Goal: Check status

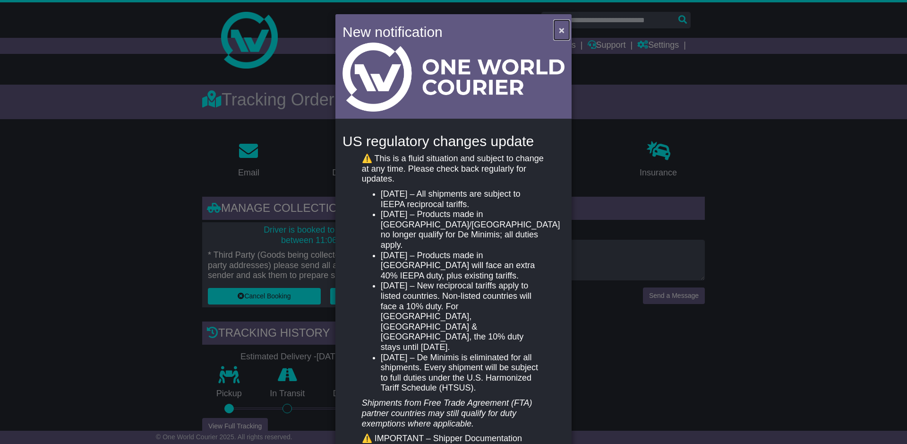
click at [555, 28] on button "×" at bounding box center [561, 29] width 15 height 19
click at [561, 31] on span "×" at bounding box center [562, 30] width 6 height 11
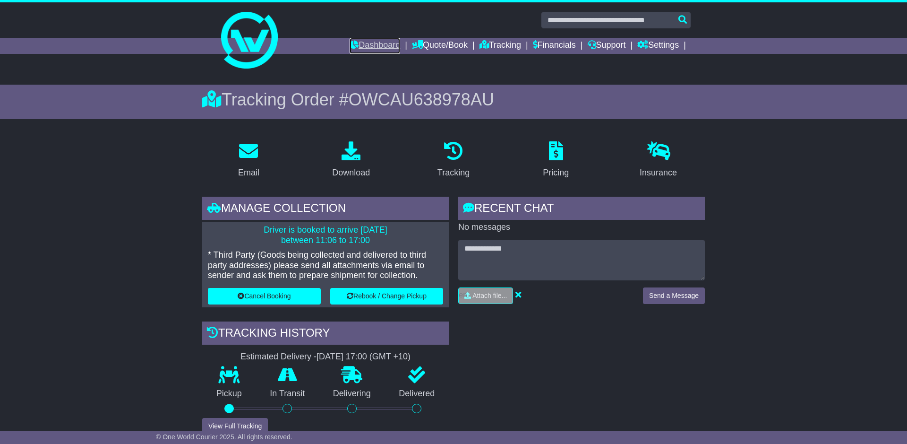
click at [371, 40] on link "Dashboard" at bounding box center [375, 46] width 51 height 16
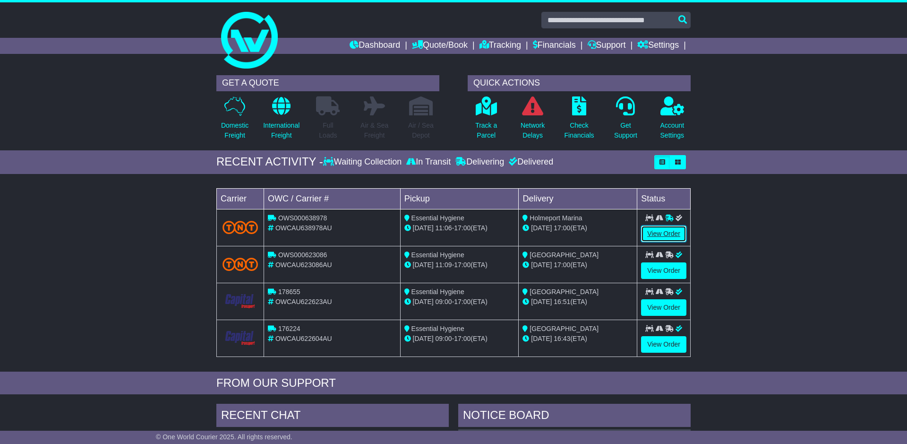
click at [676, 233] on link "View Order" at bounding box center [663, 233] width 45 height 17
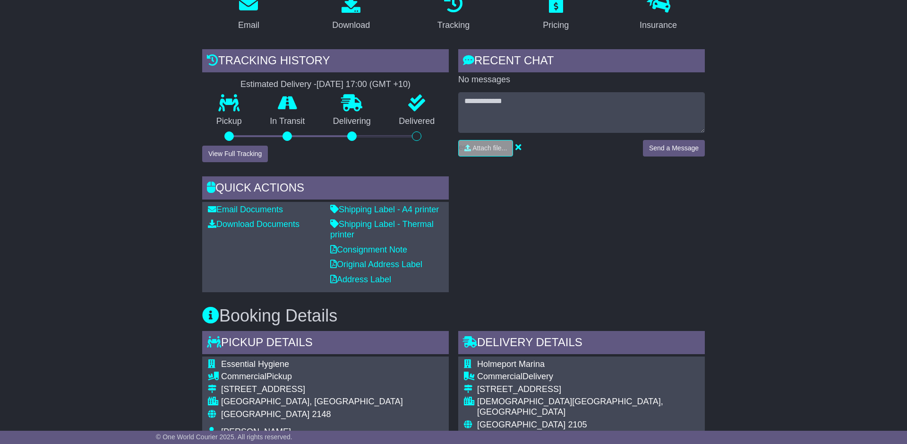
scroll to position [178, 0]
click at [241, 146] on button "View Full Tracking" at bounding box center [235, 153] width 66 height 17
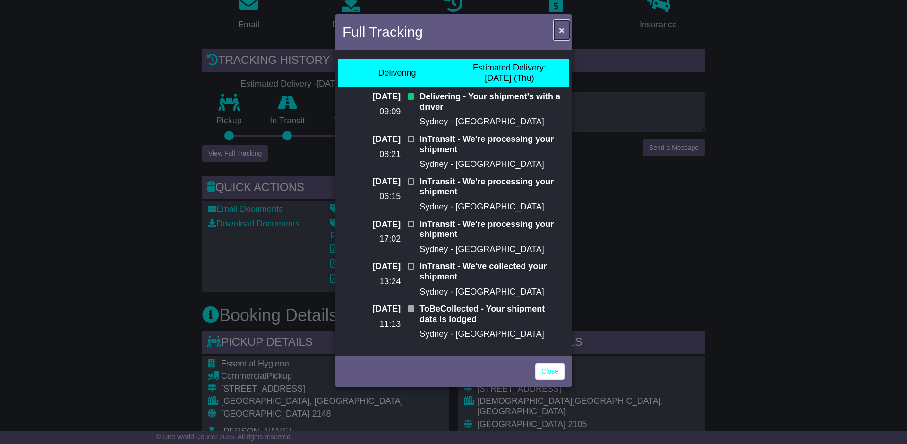
click at [561, 35] on span "×" at bounding box center [562, 30] width 6 height 11
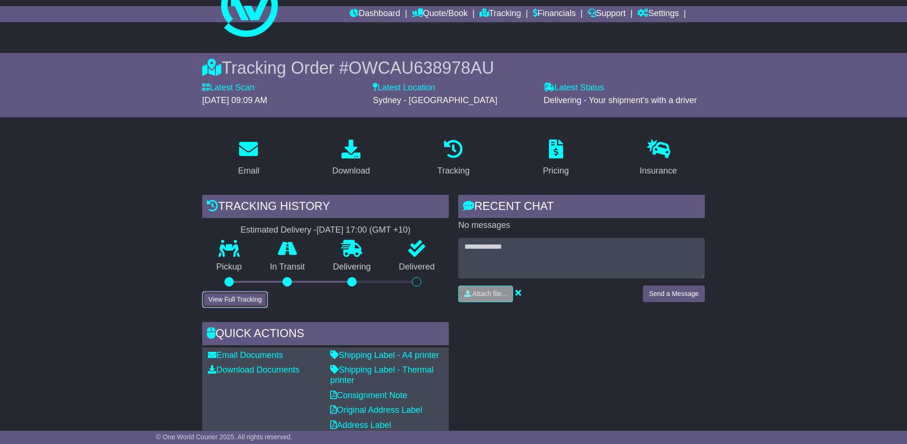
scroll to position [0, 0]
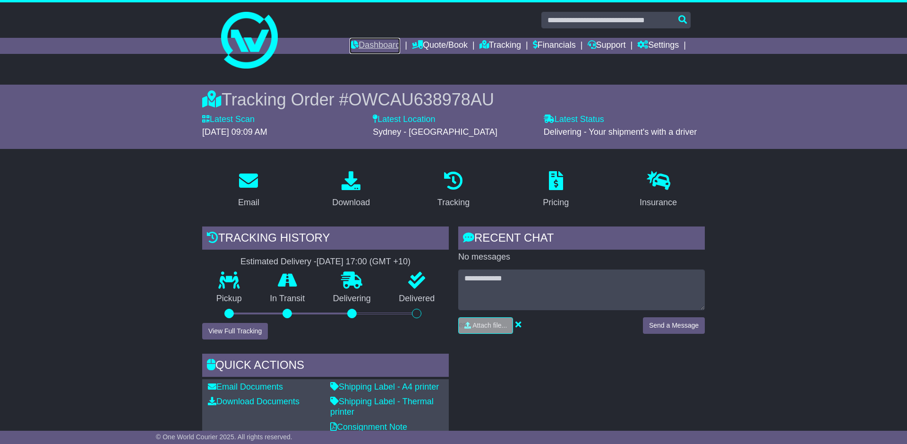
click at [364, 51] on link "Dashboard" at bounding box center [375, 46] width 51 height 16
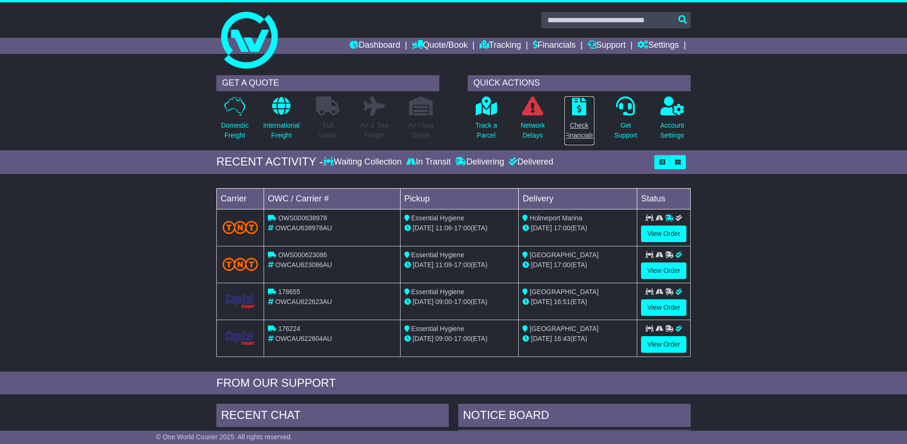
click at [574, 128] on p "Check Financials" at bounding box center [579, 130] width 30 height 20
